Goal: Information Seeking & Learning: Learn about a topic

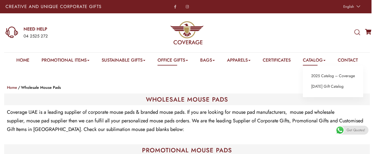
click at [319, 61] on link "Catalog" at bounding box center [314, 61] width 23 height 9
click at [357, 34] on icon at bounding box center [357, 32] width 6 height 6
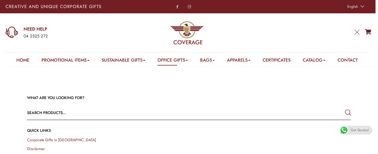
click at [104, 114] on input "text" at bounding box center [156, 112] width 259 height 13
type input "MOUSE PAD"
click at [345, 107] on button "submit" at bounding box center [348, 112] width 6 height 10
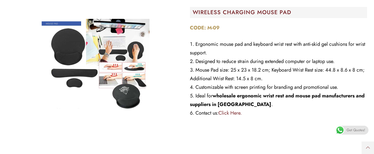
scroll to position [310, 0]
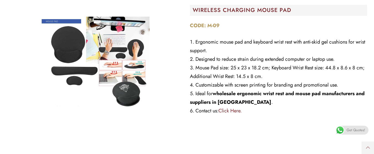
click at [233, 110] on link "Click Here." at bounding box center [229, 110] width 23 height 7
click at [215, 79] on li "Mouse Pad size: 25 x 23 x 18.2 cm; Keyboard Wrist Rest size: 44.8 x 8.6 x 8 cm;…" at bounding box center [279, 71] width 178 height 17
click at [234, 110] on link "Click Here." at bounding box center [229, 110] width 23 height 7
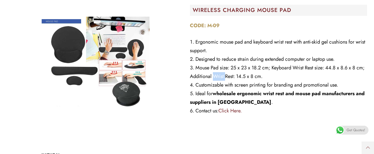
click at [234, 110] on link "Click Here." at bounding box center [229, 110] width 23 height 7
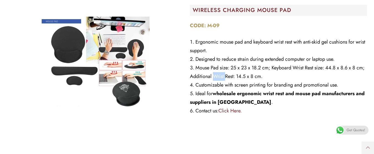
click at [234, 110] on link "Click Here." at bounding box center [229, 110] width 23 height 7
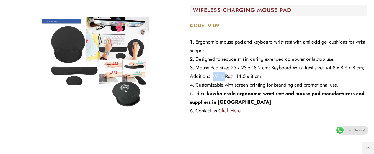
click at [234, 110] on link "Click Here." at bounding box center [229, 110] width 23 height 7
click at [289, 118] on div "CODE: M-09 Ergonomic mouse pad and keyboard wrist rest with anti-skid gel cushi…" at bounding box center [279, 69] width 178 height 97
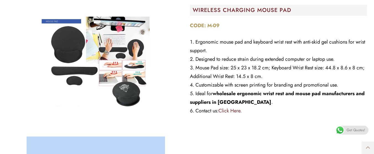
click at [289, 118] on div "CODE: M-09 Ergonomic mouse pad and keyboard wrist rest with anti-skid gel cushi…" at bounding box center [279, 69] width 178 height 97
click at [233, 110] on link "Click Here." at bounding box center [229, 110] width 23 height 7
click at [218, 107] on link "Click Here." at bounding box center [229, 110] width 23 height 7
click at [228, 109] on link "Click Here." at bounding box center [229, 110] width 23 height 7
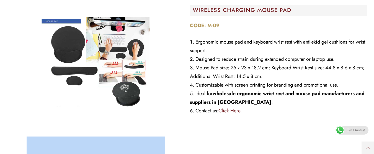
click at [228, 109] on link "Click Here." at bounding box center [229, 110] width 23 height 7
click at [225, 110] on link "Click Here." at bounding box center [229, 110] width 23 height 7
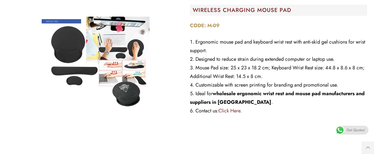
drag, startPoint x: 200, startPoint y: 109, endPoint x: 212, endPoint y: 127, distance: 21.1
click at [212, 127] on div "WIRELESS CHARGING MOUSE PAD CODE: M-09 Ergonomic mouse pad and keyboard wrist r…" at bounding box center [278, 61] width 183 height 144
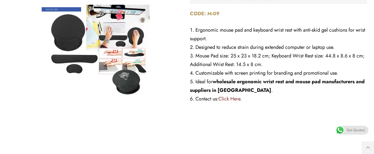
scroll to position [321, 0]
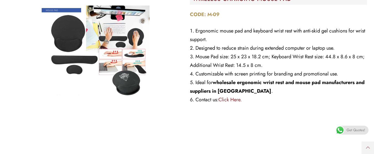
click at [237, 101] on link "Click Here." at bounding box center [229, 99] width 23 height 7
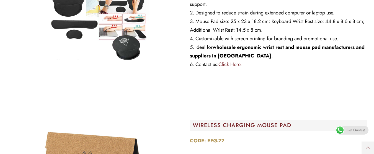
scroll to position [343, 0]
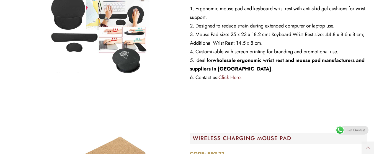
click at [237, 77] on link "Click Here." at bounding box center [229, 77] width 23 height 7
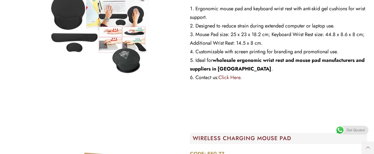
click at [237, 77] on link "Click Here." at bounding box center [229, 77] width 23 height 7
click at [232, 78] on link "Click Here." at bounding box center [229, 77] width 23 height 7
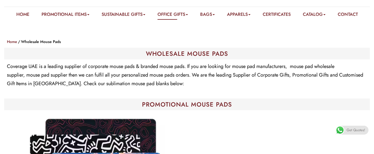
scroll to position [44, 0]
